Goal: Task Accomplishment & Management: Complete application form

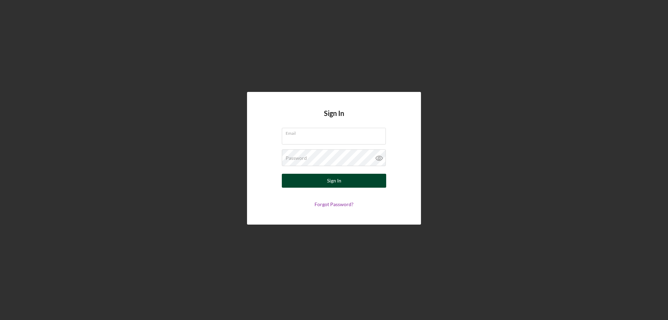
type input "[PERSON_NAME][EMAIL_ADDRESS][DOMAIN_NAME]"
click at [321, 176] on button "Sign In" at bounding box center [334, 181] width 104 height 14
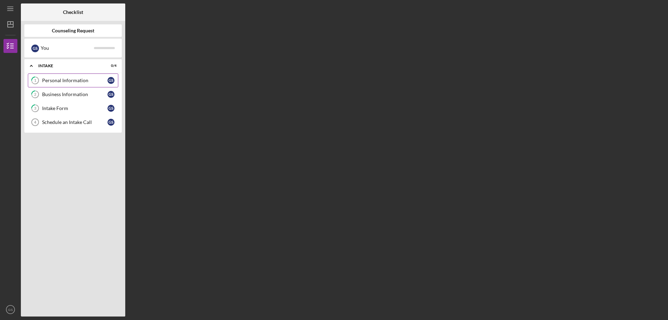
click at [80, 80] on div "Personal Information" at bounding box center [74, 81] width 65 height 6
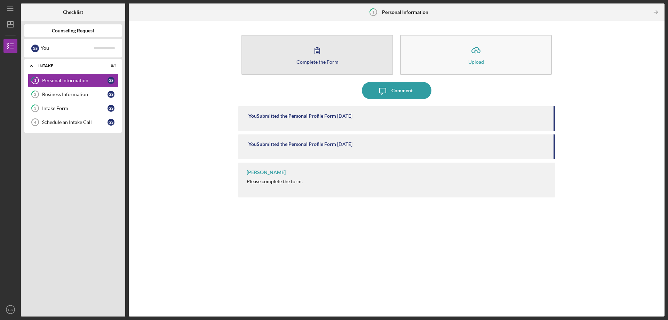
click at [320, 58] on icon "button" at bounding box center [317, 50] width 17 height 17
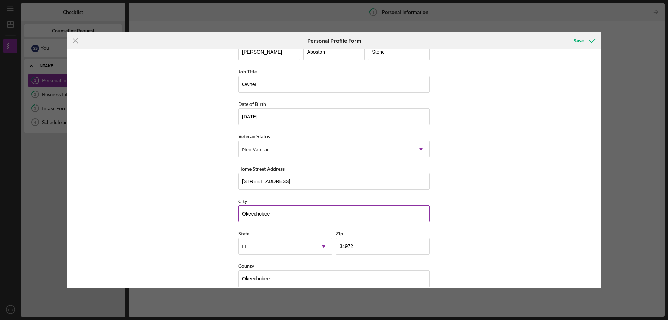
scroll to position [28, 0]
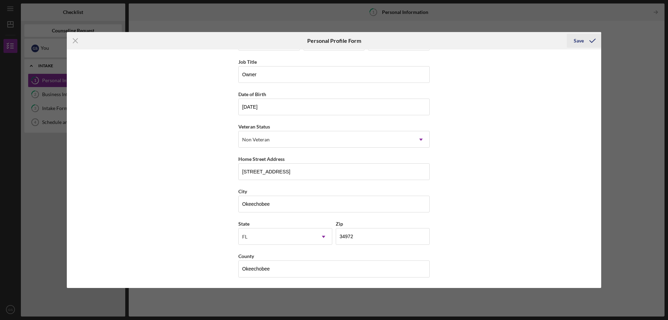
click at [580, 39] on div "Save" at bounding box center [579, 41] width 10 height 14
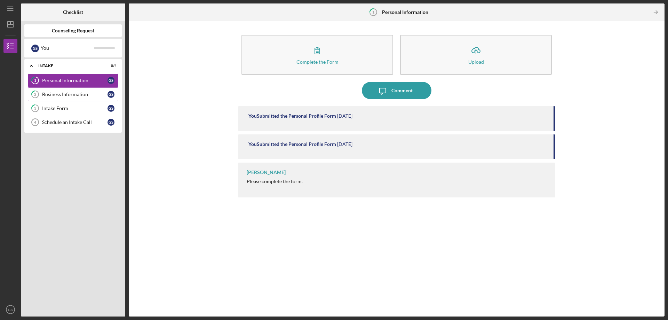
click at [63, 93] on div "Business Information" at bounding box center [74, 94] width 65 height 6
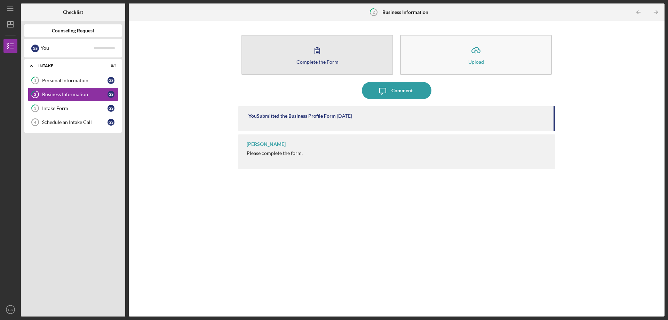
click at [308, 55] on button "Complete the Form Form" at bounding box center [317, 55] width 152 height 40
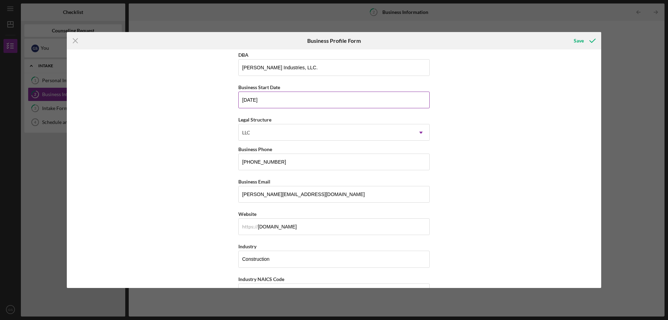
scroll to position [70, 0]
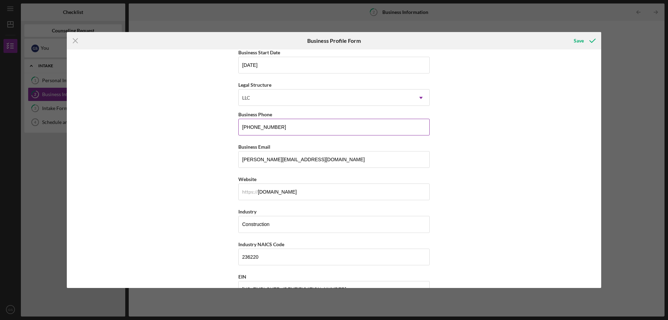
click at [279, 125] on input "[PHONE_NUMBER]" at bounding box center [333, 127] width 191 height 17
type input "(7##) ###-####"
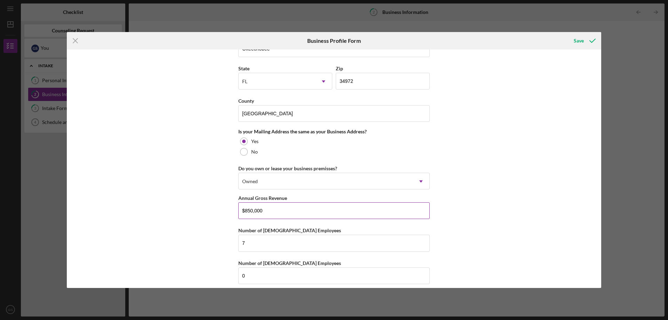
scroll to position [473, 0]
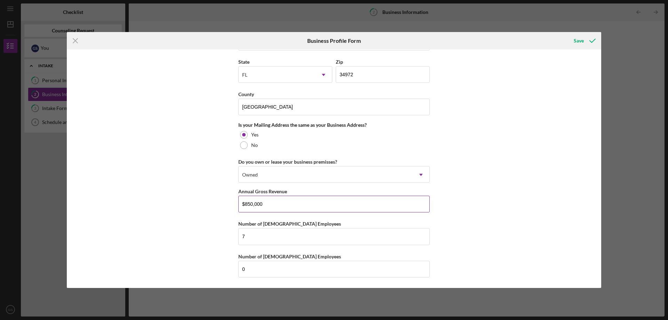
type input "[PHONE_NUMBER]"
click at [251, 203] on input "$850,000" at bounding box center [333, 203] width 191 height 17
drag, startPoint x: 278, startPoint y: 206, endPoint x: 227, endPoint y: 203, distance: 51.2
click at [227, 203] on div "Business Name [PERSON_NAME] Industries, LLC. DBA [PERSON_NAME] Industries, LLC.…" at bounding box center [334, 168] width 534 height 238
type input "$1,300,000"
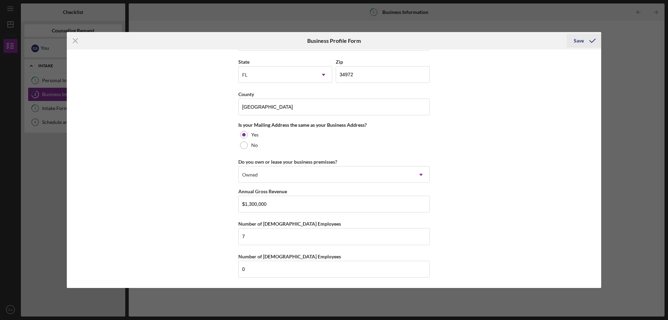
click at [579, 40] on div "Save" at bounding box center [579, 41] width 10 height 14
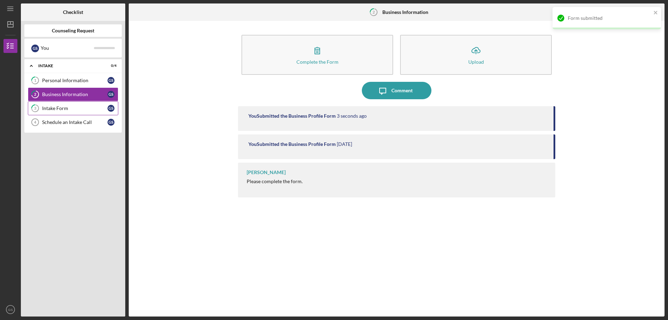
click at [56, 107] on div "Intake Form" at bounding box center [74, 108] width 65 height 6
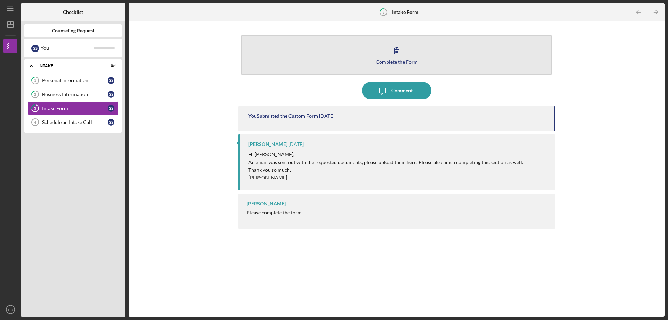
click at [388, 56] on button "Complete the Form Form" at bounding box center [396, 55] width 310 height 40
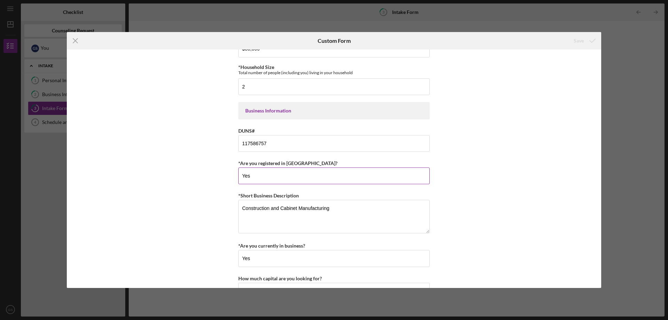
scroll to position [417, 0]
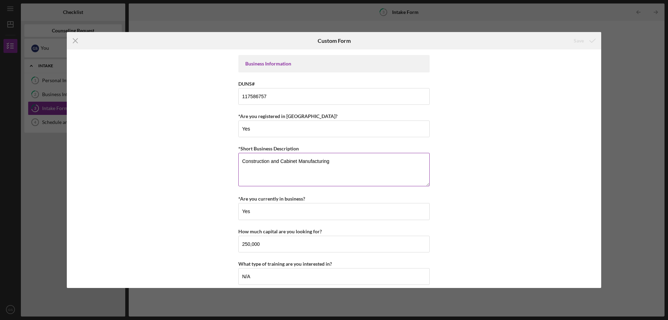
click at [268, 160] on textarea "Construction and Cabinet Manufacturing" at bounding box center [333, 169] width 191 height 33
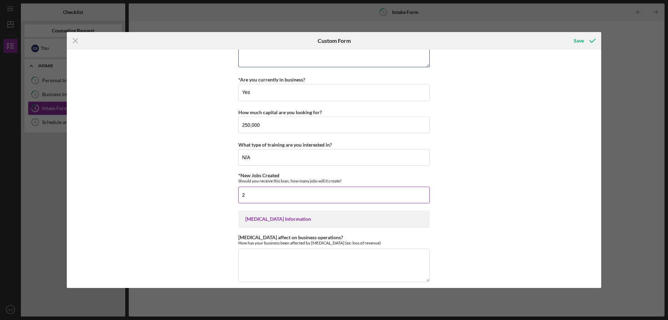
scroll to position [542, 0]
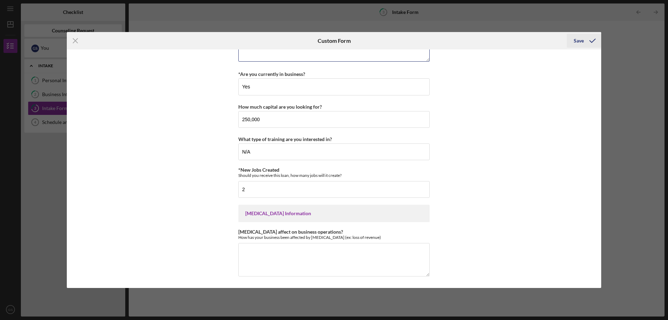
type textarea "Construction, Roofing and Cabinet Manufacturing"
click at [580, 40] on div "Save" at bounding box center [579, 41] width 10 height 14
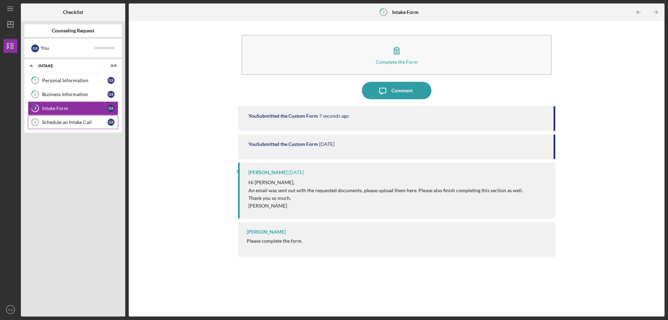
click at [63, 121] on div "Schedule an Intake Call" at bounding box center [74, 122] width 65 height 6
